Goal: Information Seeking & Learning: Learn about a topic

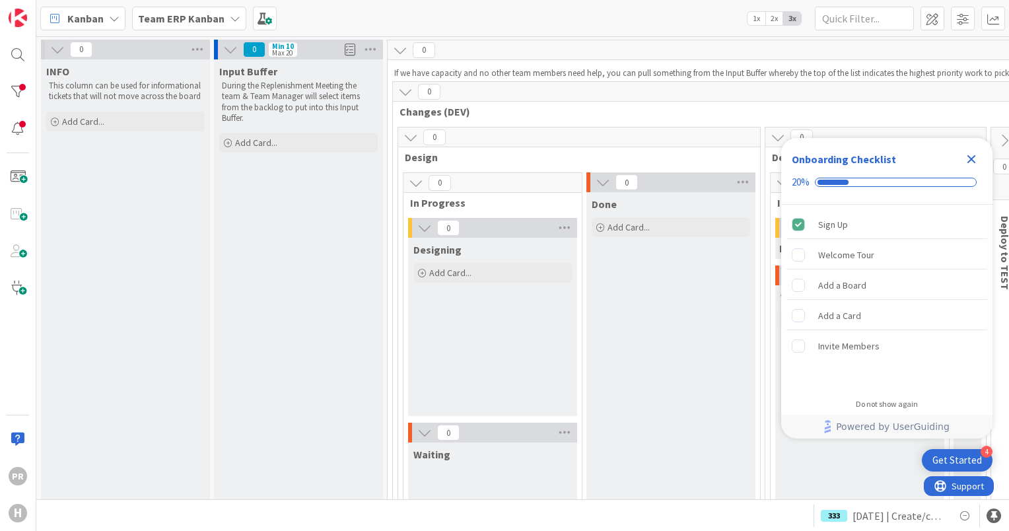
click at [169, 24] on b "Team ERP Kanban" at bounding box center [181, 18] width 87 height 13
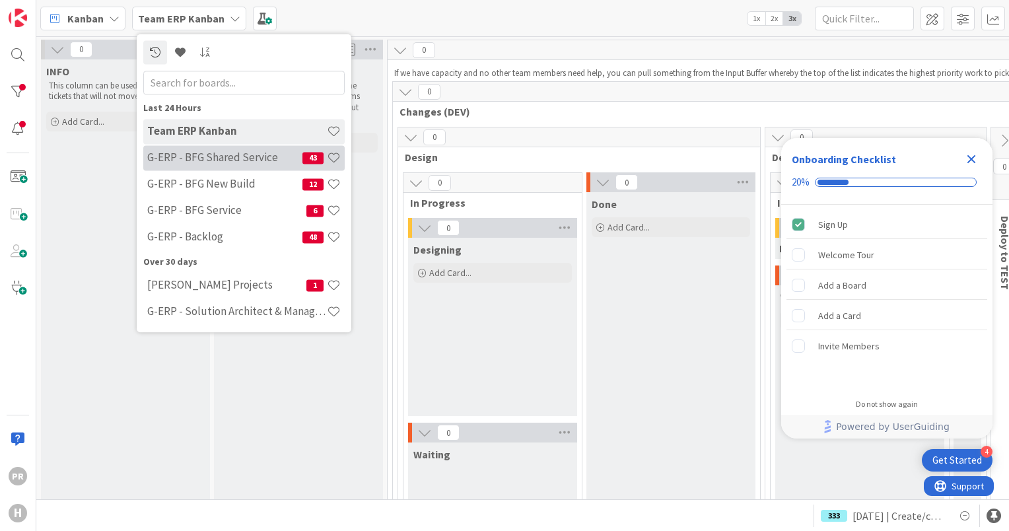
click at [217, 165] on div "G-ERP - BFG Shared Service 43" at bounding box center [243, 157] width 201 height 25
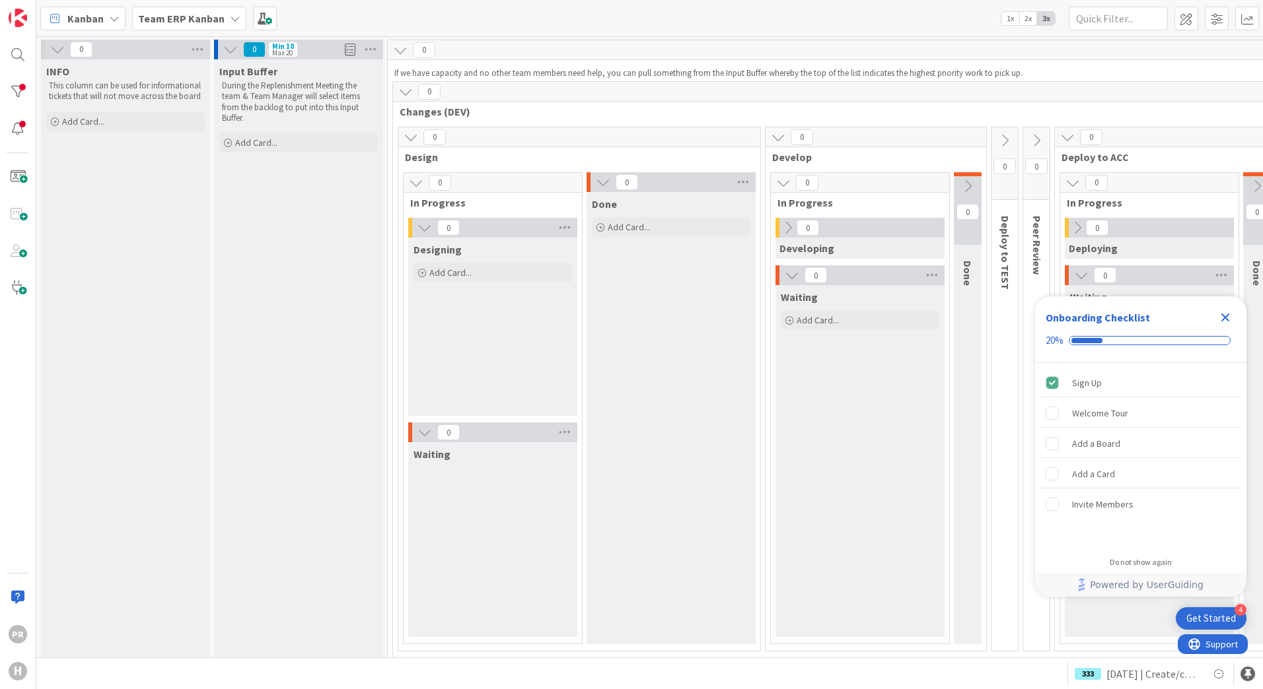
click at [194, 20] on b "Team ERP Kanban" at bounding box center [181, 18] width 87 height 13
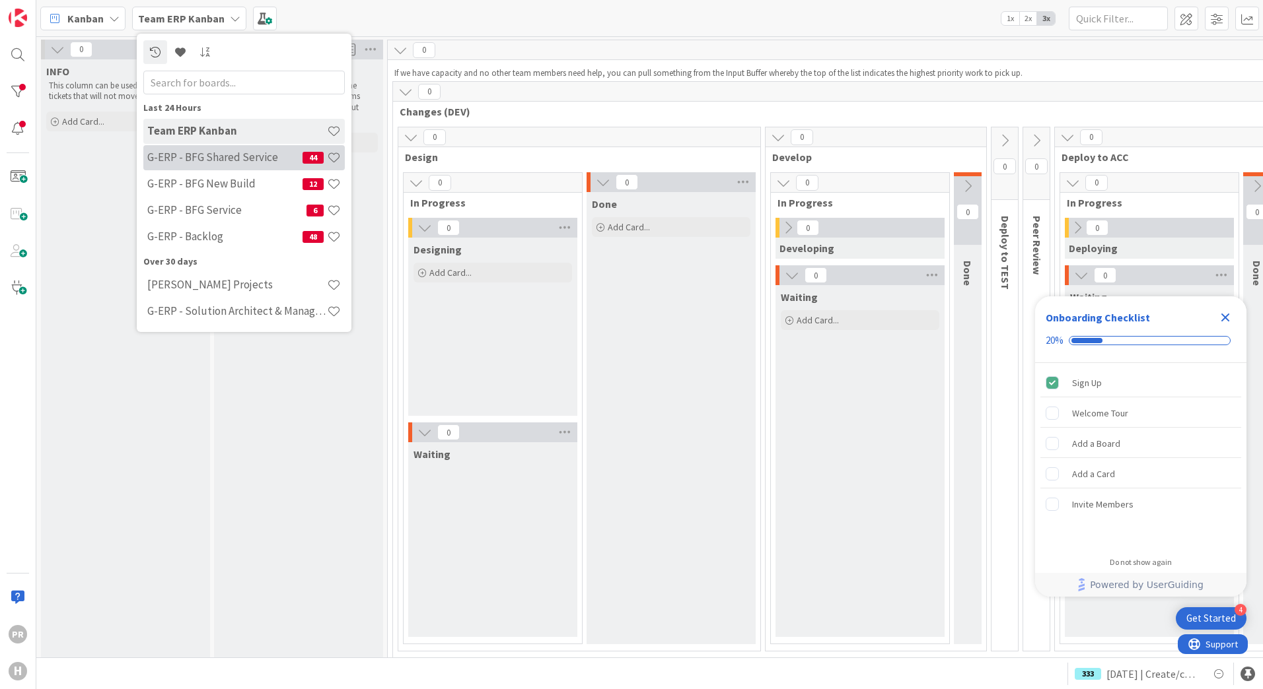
click at [240, 159] on h4 "G-ERP - BFG Shared Service" at bounding box center [224, 157] width 155 height 13
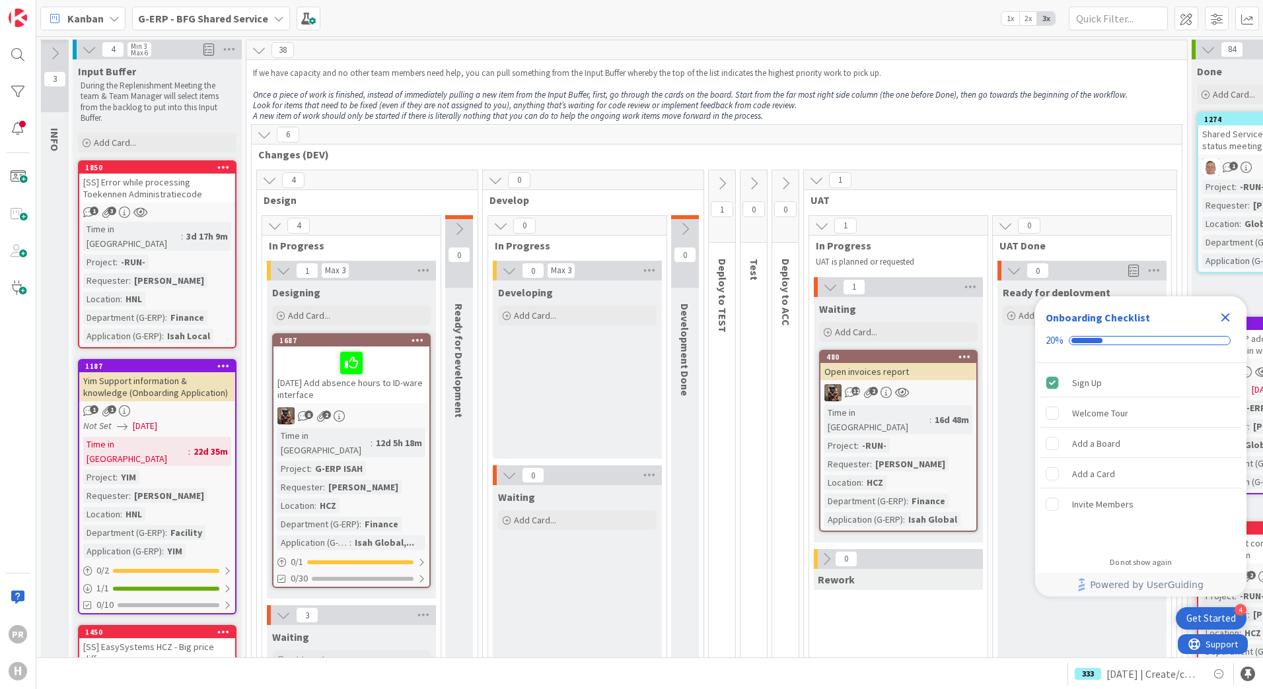
scroll to position [198, 0]
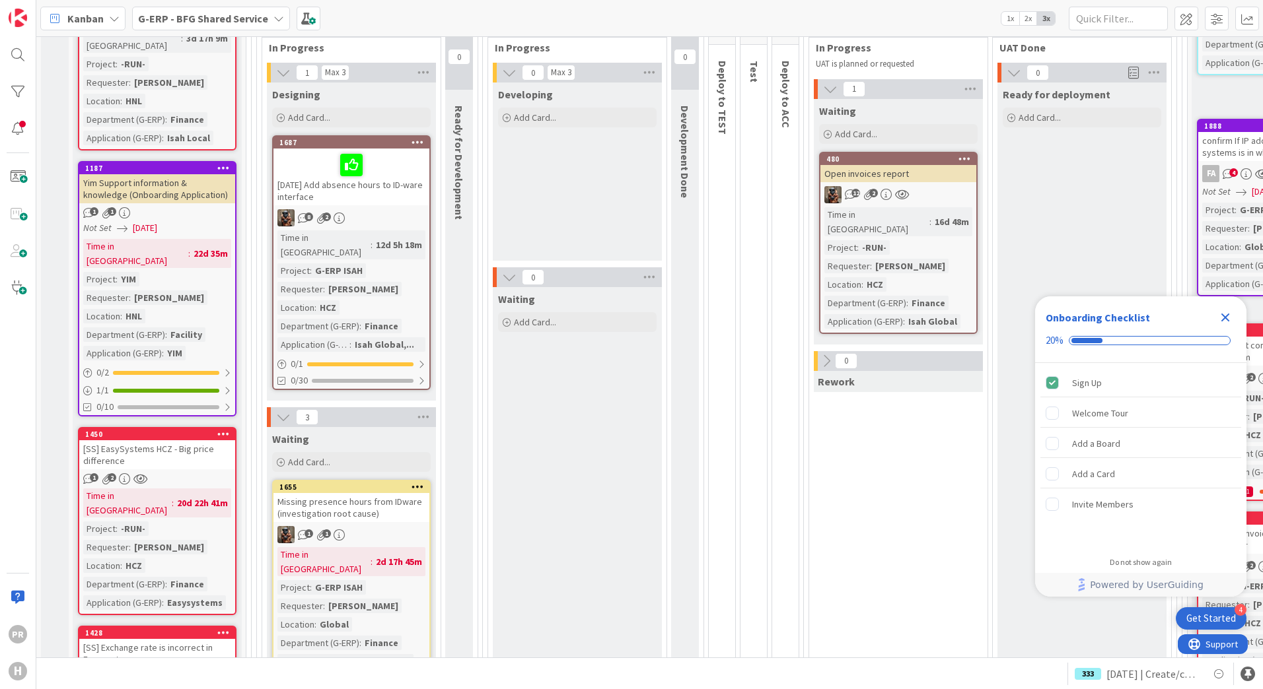
click at [926, 172] on div "Open invoices report" at bounding box center [898, 173] width 156 height 17
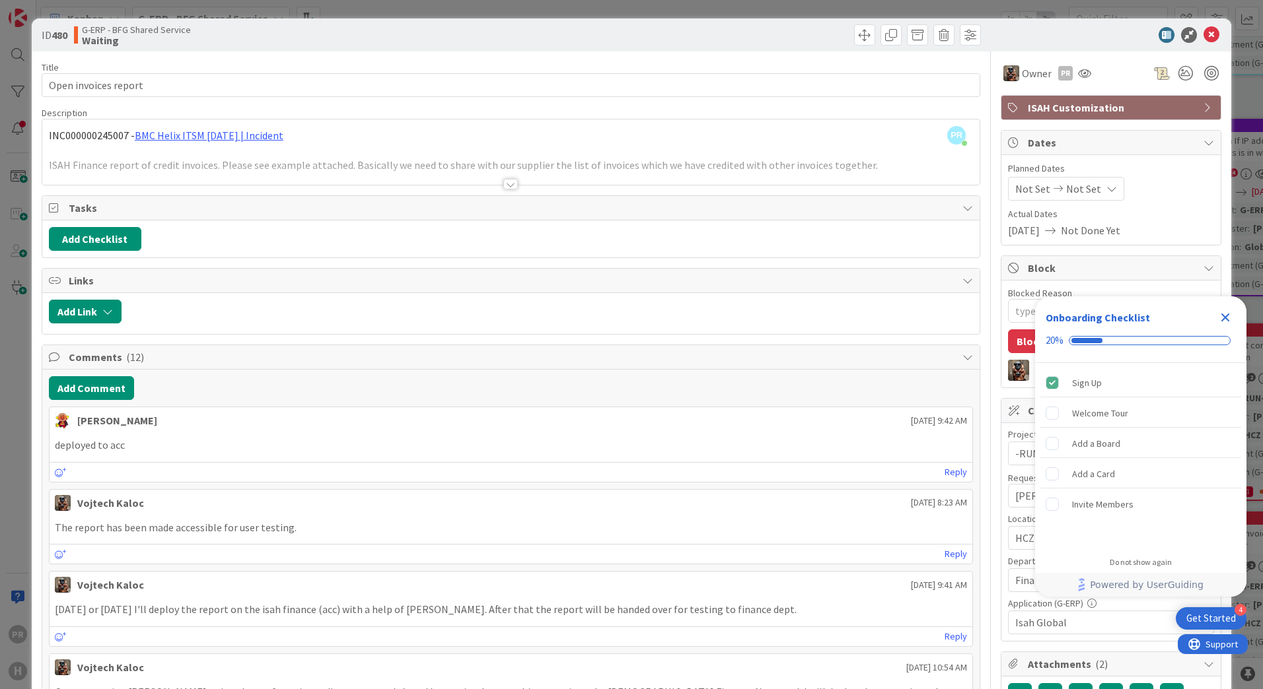
click at [1226, 321] on icon "Close Checklist" at bounding box center [1225, 318] width 16 height 16
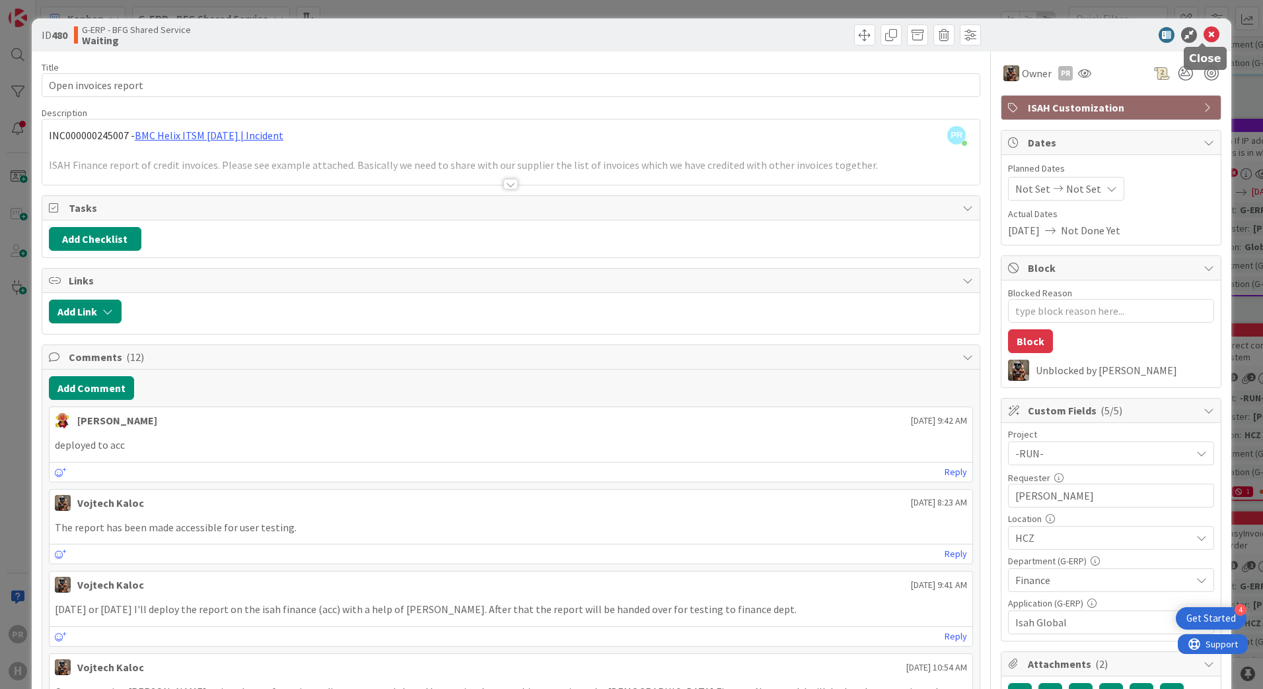
click at [1208, 35] on icon at bounding box center [1211, 35] width 16 height 16
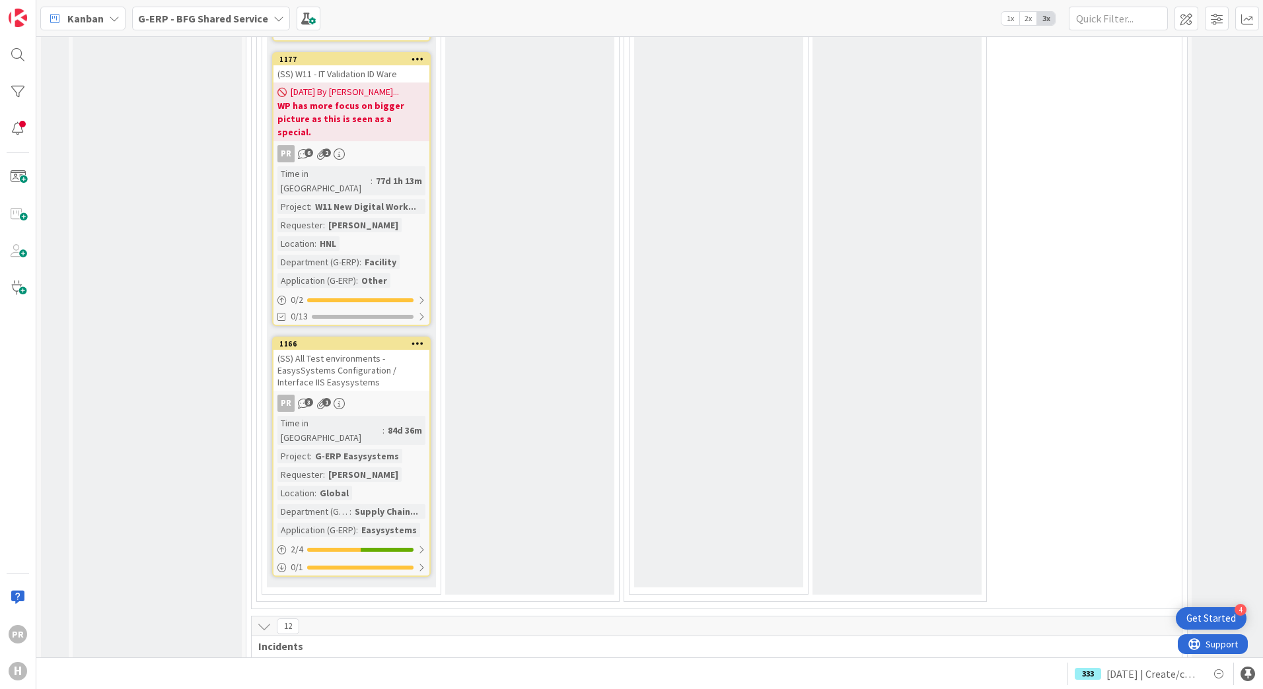
scroll to position [5746, 0]
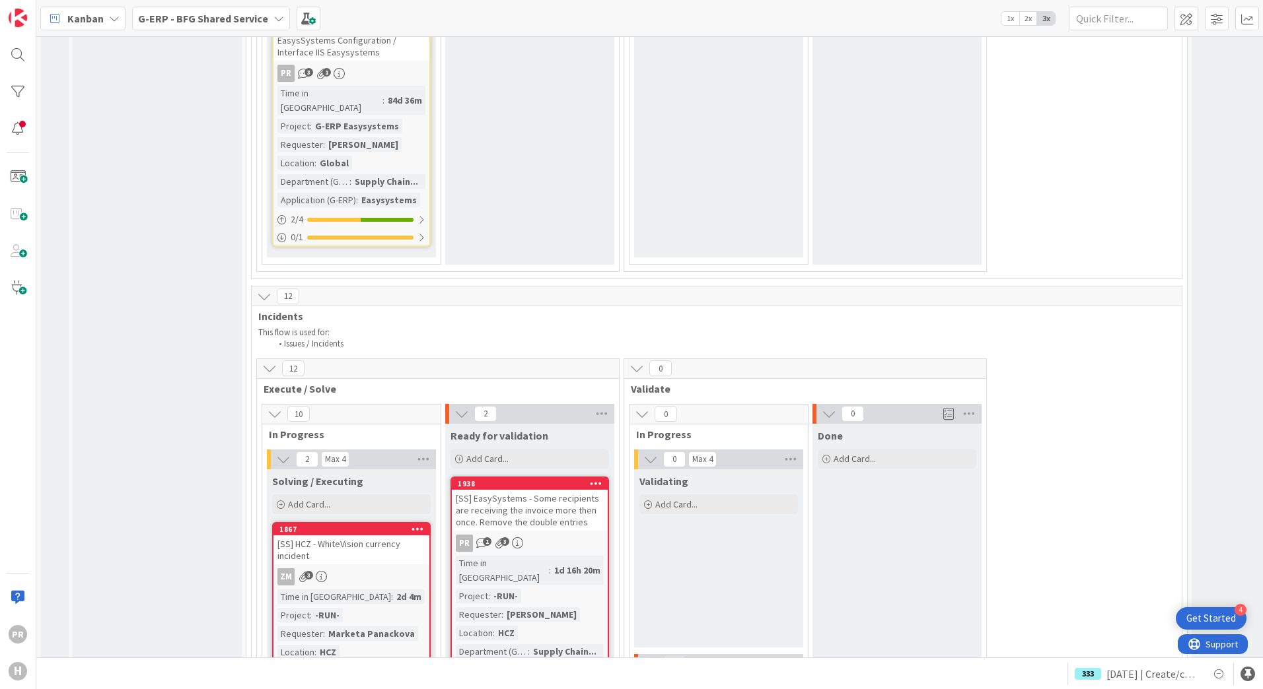
click at [557, 490] on div "[SS] EasySystems - Some recipients are receiving the invoice more then once. Re…" at bounding box center [530, 510] width 156 height 41
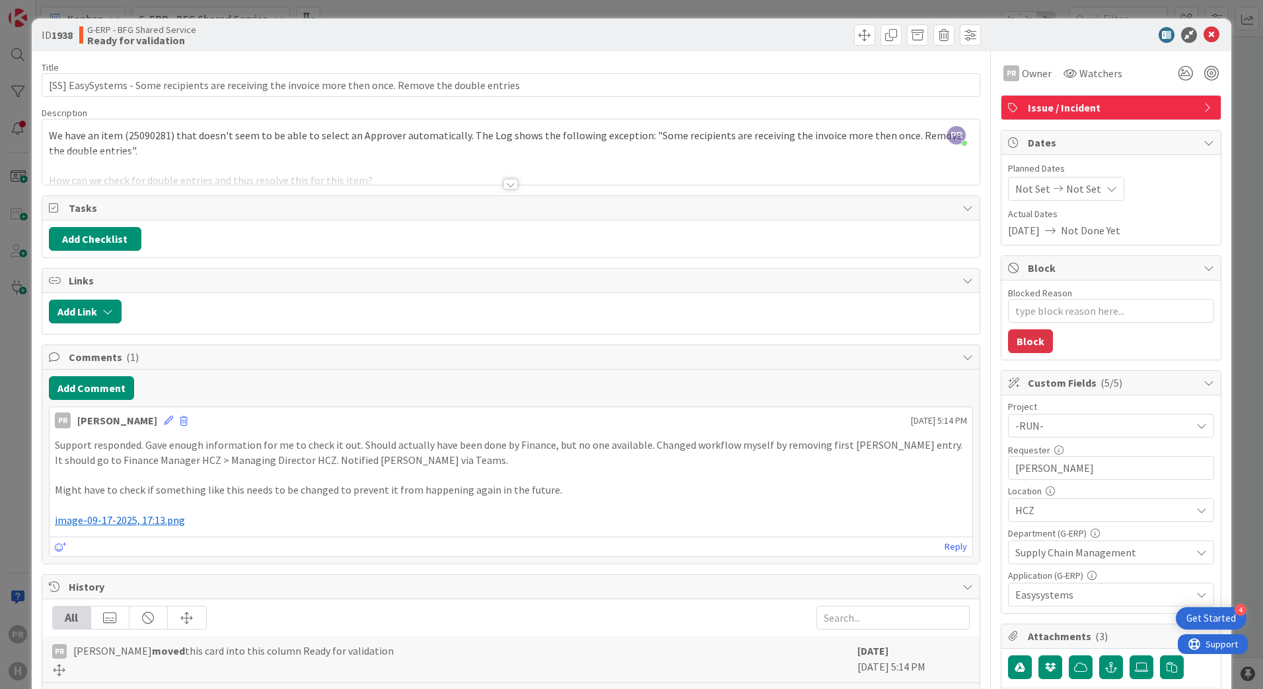
click at [160, 526] on span "image-09-17-2025, 17:13.png" at bounding box center [120, 520] width 130 height 13
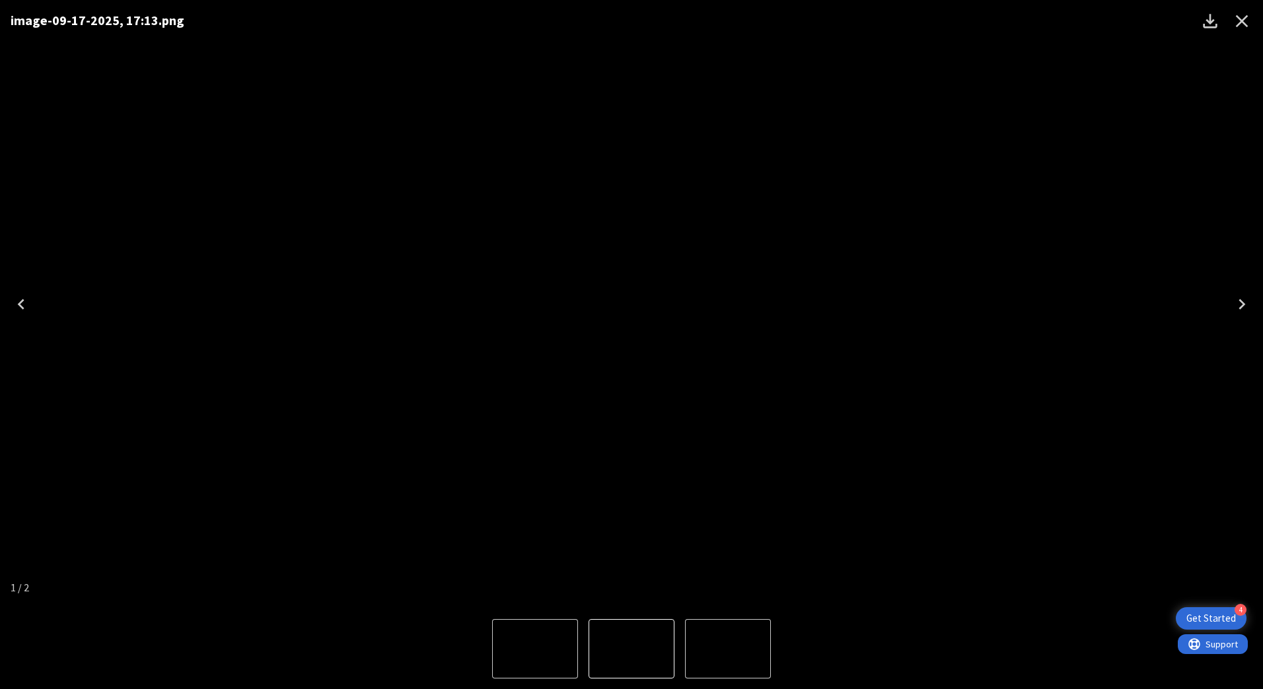
click at [945, 163] on div "image-09-17-2025, 17:13.png" at bounding box center [631, 304] width 1263 height 609
click at [1238, 26] on icon "Close" at bounding box center [1241, 21] width 21 height 21
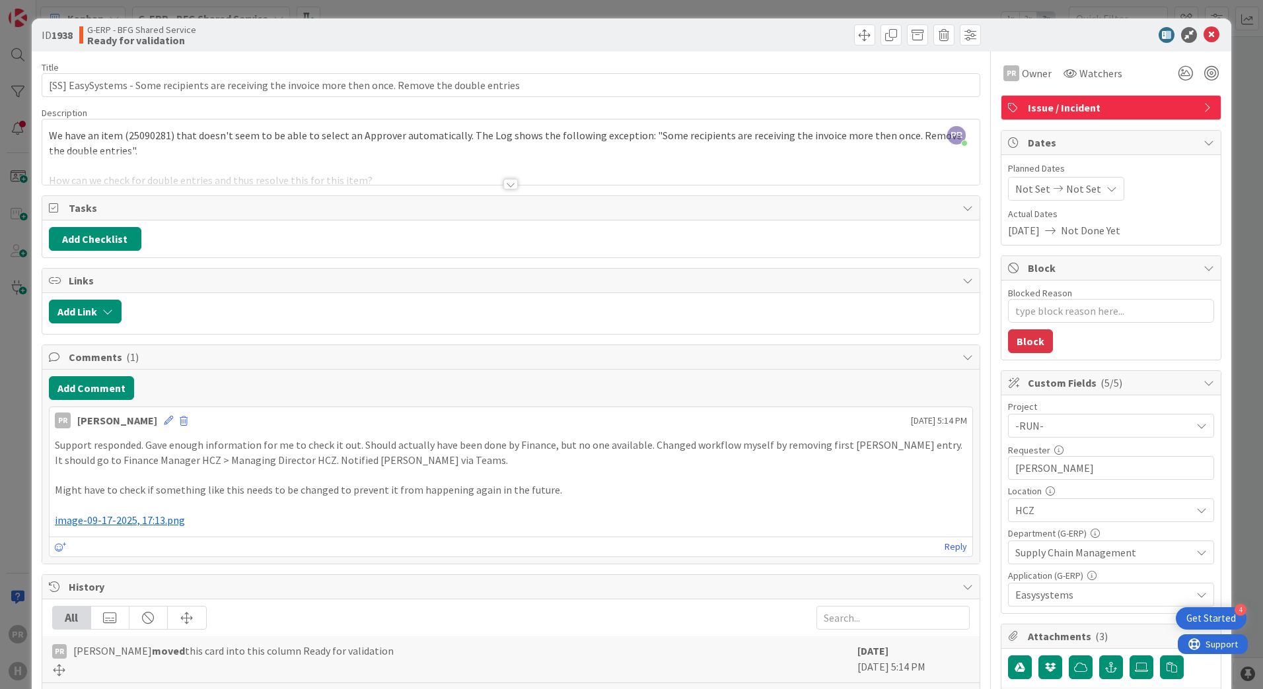
type textarea "x"
click at [1203, 28] on icon at bounding box center [1211, 35] width 16 height 16
